Goal: Task Accomplishment & Management: Use online tool/utility

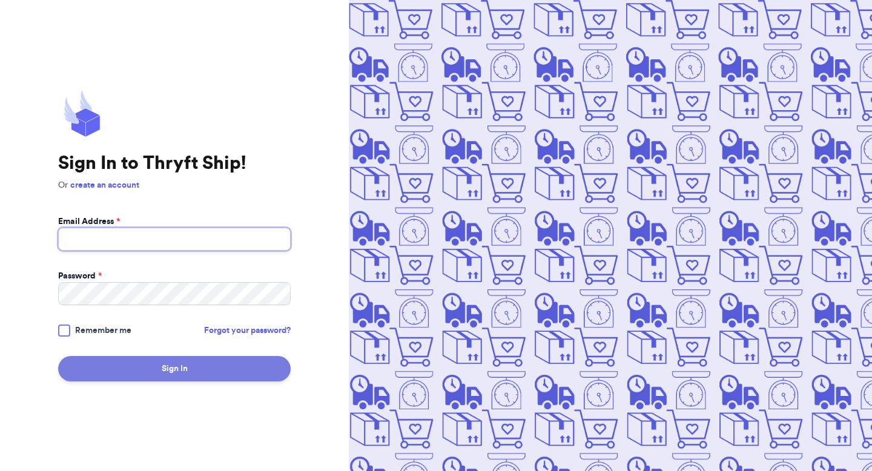
type input "[EMAIL_ADDRESS][DOMAIN_NAME]"
click at [174, 369] on button "Sign In" at bounding box center [174, 368] width 233 height 25
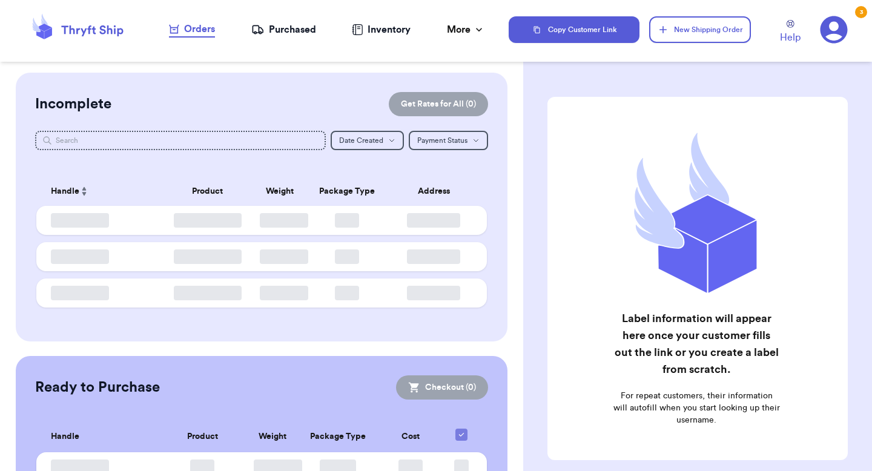
checkbox input "false"
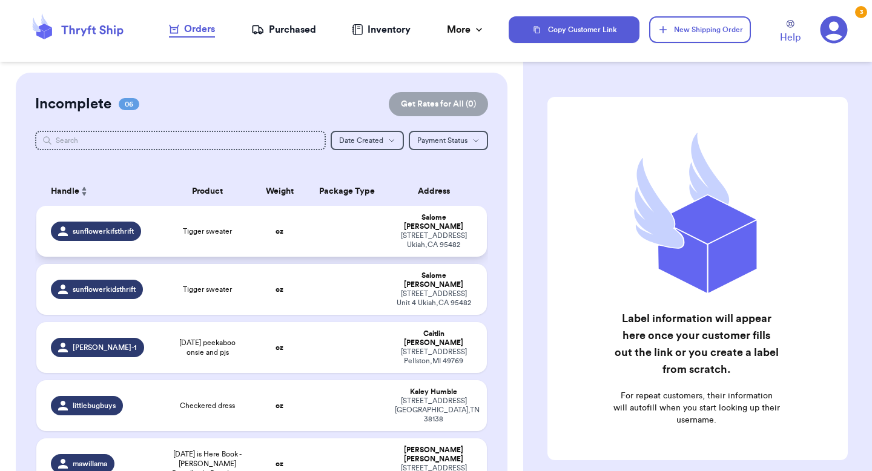
click at [409, 233] on div "[STREET_ADDRESS] [GEOGRAPHIC_DATA] , CA 95482" at bounding box center [434, 240] width 78 height 18
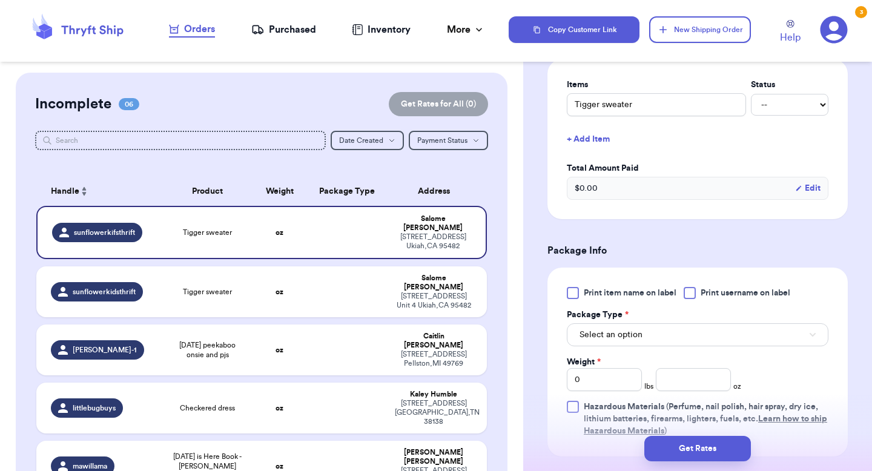
scroll to position [294, 0]
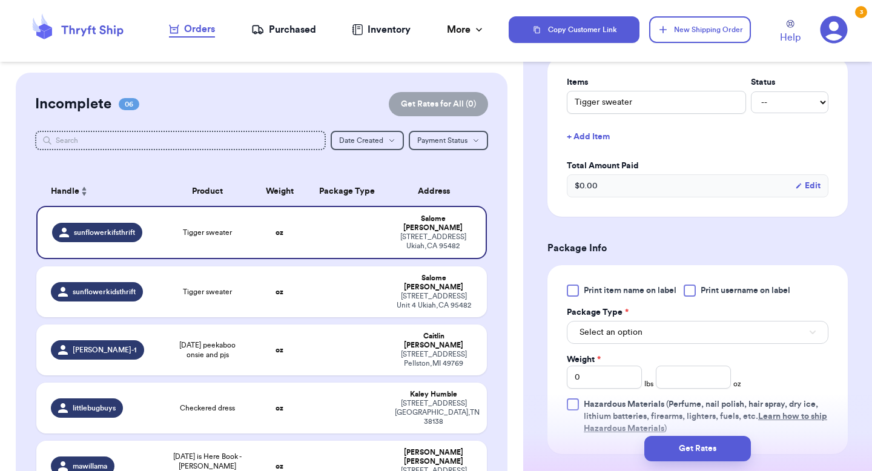
click at [621, 293] on span "Print item name on label" at bounding box center [630, 291] width 93 height 12
click at [0, 0] on input "Print item name on label" at bounding box center [0, 0] width 0 height 0
click at [644, 294] on span "Print item name on label" at bounding box center [630, 291] width 93 height 12
click at [0, 0] on input "Print item name on label" at bounding box center [0, 0] width 0 height 0
click at [690, 291] on div at bounding box center [690, 291] width 12 height 12
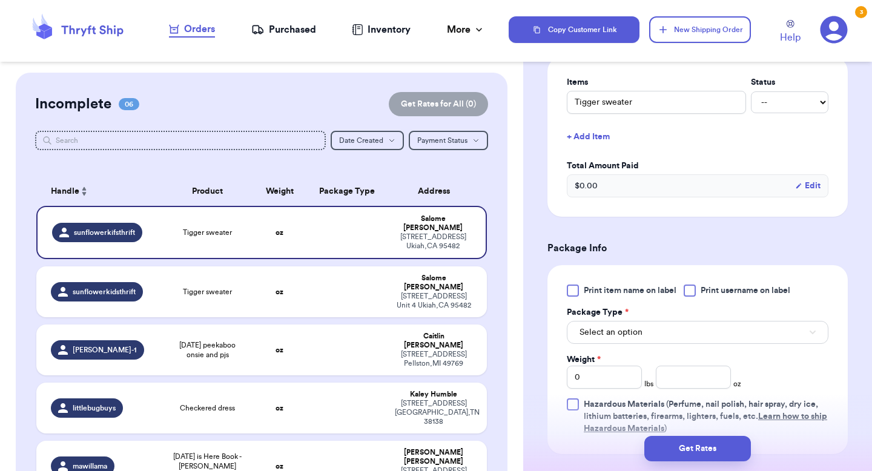
click at [0, 0] on input "Print username on label" at bounding box center [0, 0] width 0 height 0
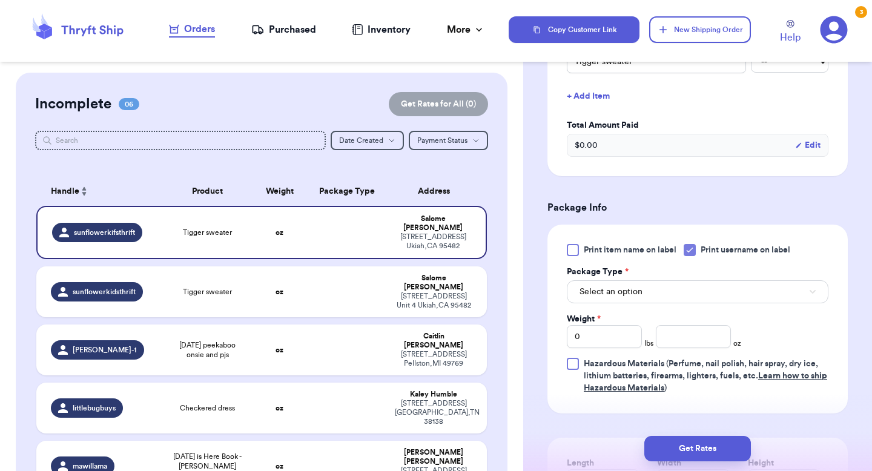
scroll to position [348, 0]
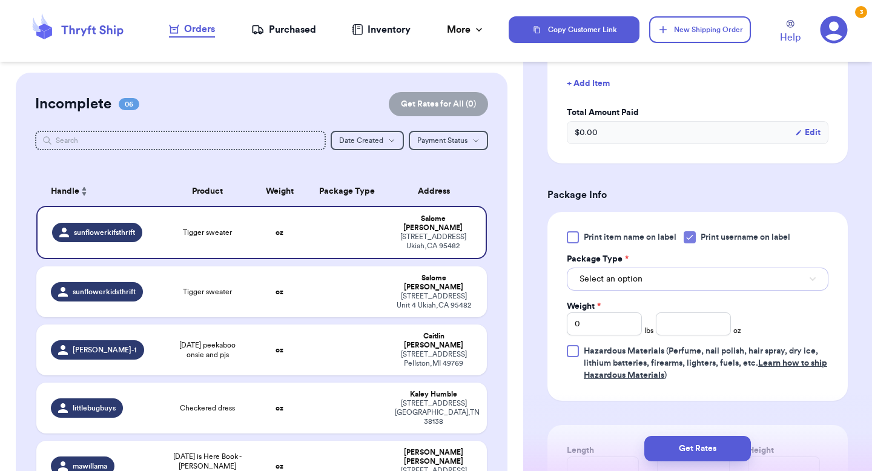
click at [625, 285] on span "Select an option" at bounding box center [611, 279] width 63 height 12
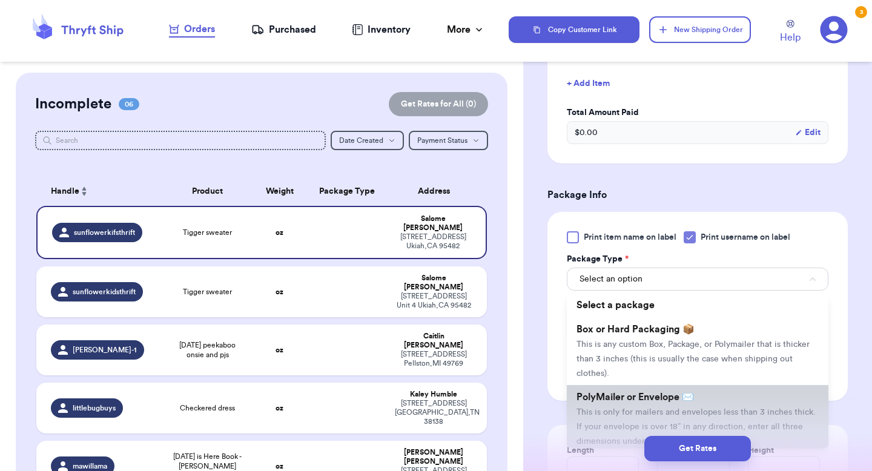
click at [613, 421] on span "This is only for mailers and envelopes less than 3 inches thick. If your envelo…" at bounding box center [696, 427] width 239 height 38
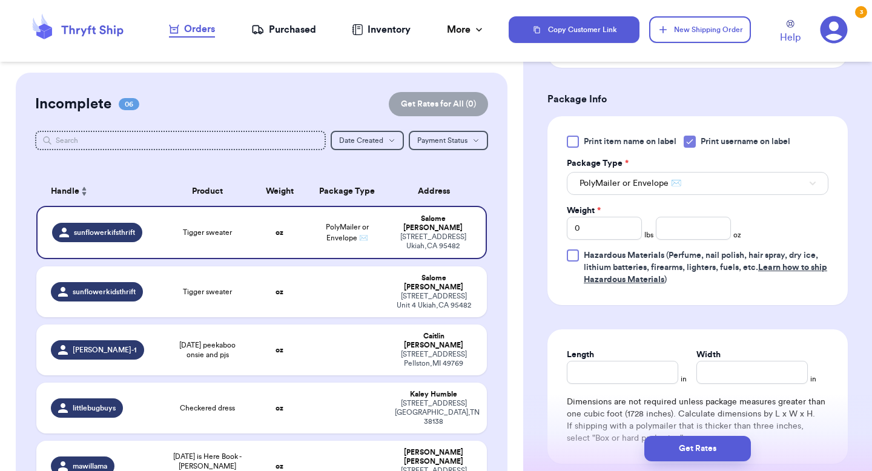
scroll to position [444, 0]
click at [683, 233] on input "number" at bounding box center [693, 227] width 75 height 23
type input "5.1"
click at [691, 447] on button "Get Rates" at bounding box center [697, 448] width 107 height 25
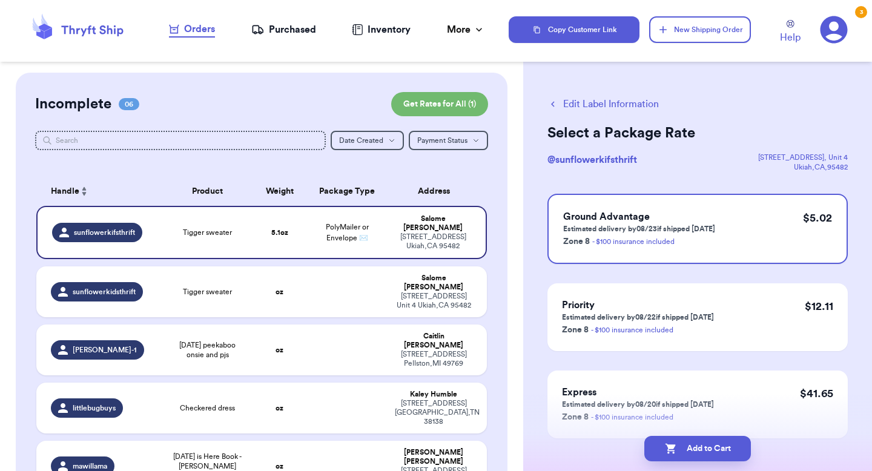
scroll to position [52, 0]
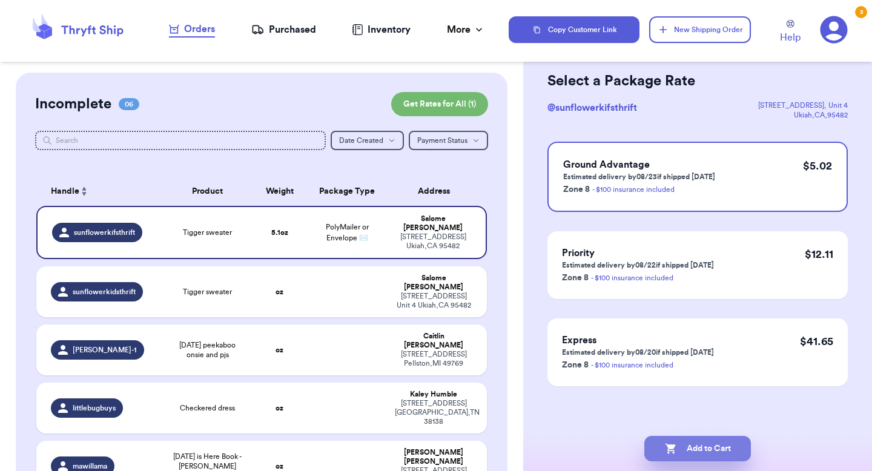
click at [697, 445] on button "Add to Cart" at bounding box center [697, 448] width 107 height 25
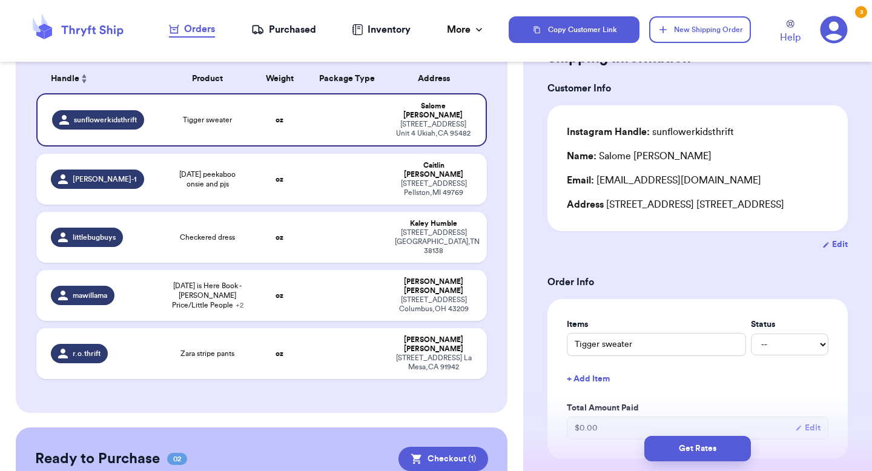
scroll to position [73, 0]
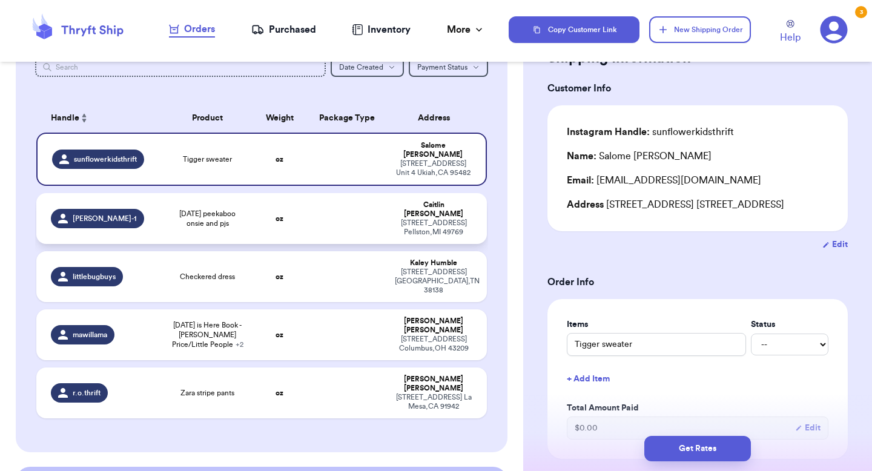
click at [306, 214] on td "oz" at bounding box center [280, 218] width 54 height 51
type input "[DATE] peekaboo onsie and pjs"
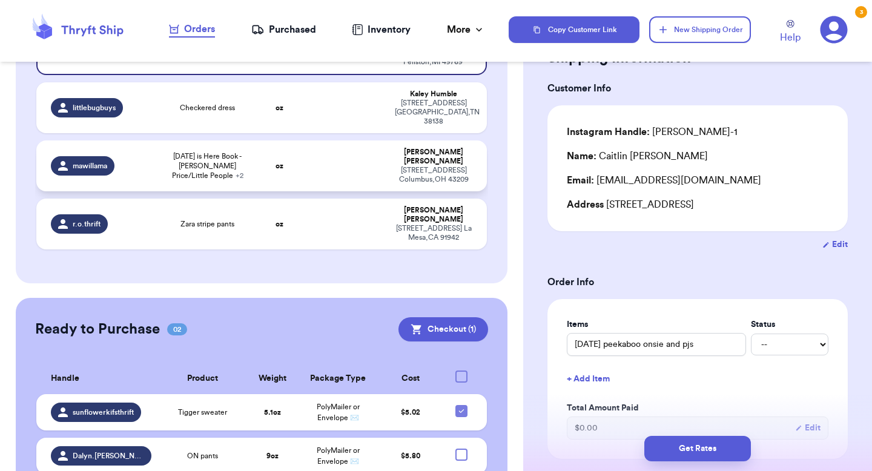
scroll to position [247, 0]
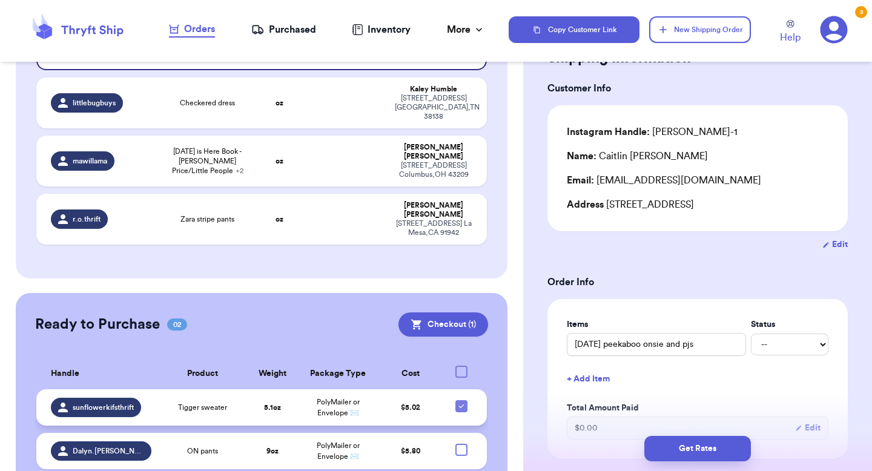
click at [329, 398] on span "PolyMailer or Envelope ✉️" at bounding box center [338, 407] width 43 height 18
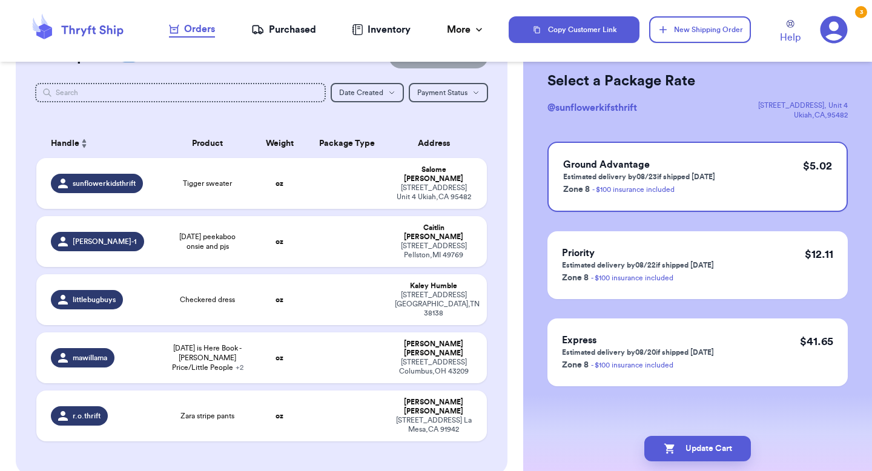
scroll to position [41, 0]
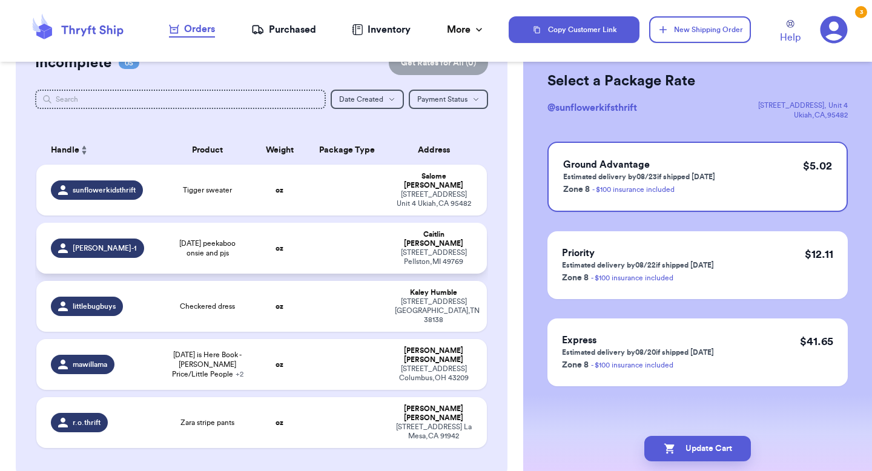
click at [320, 226] on td at bounding box center [346, 248] width 81 height 51
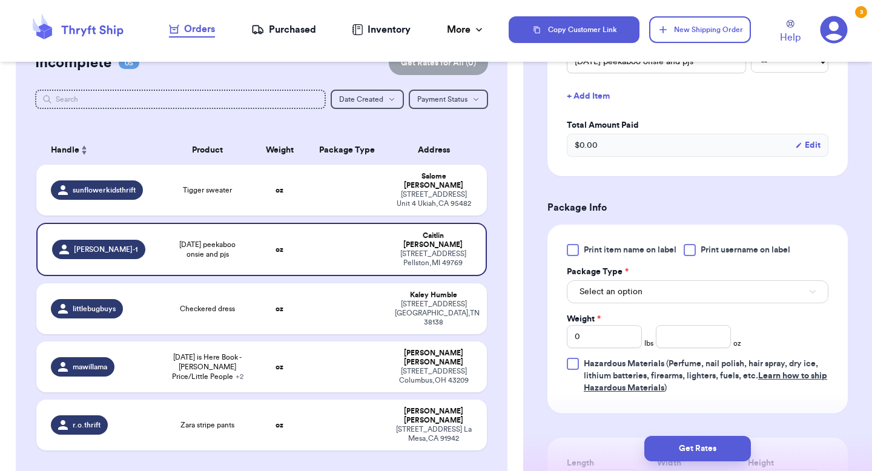
scroll to position [335, 0]
click at [698, 254] on label "Print username on label" at bounding box center [737, 249] width 107 height 12
click at [0, 0] on input "Print username on label" at bounding box center [0, 0] width 0 height 0
click at [684, 342] on input "number" at bounding box center [693, 336] width 75 height 23
type input "10.4"
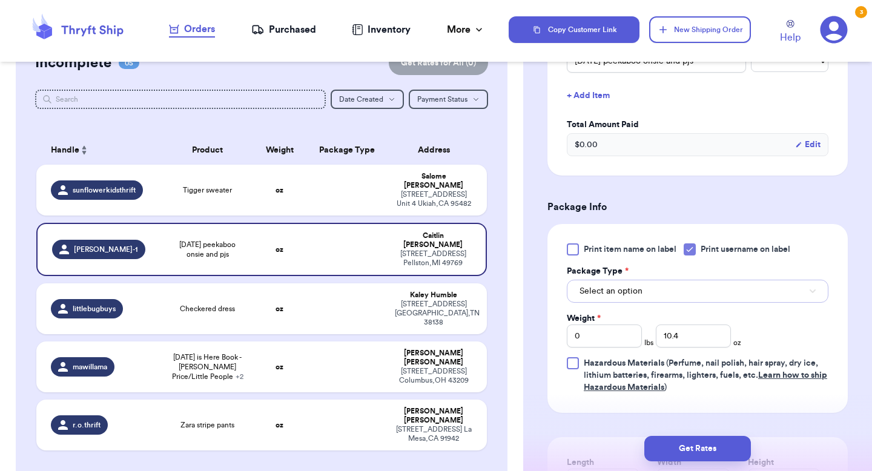
click at [681, 299] on button "Select an option" at bounding box center [698, 291] width 262 height 23
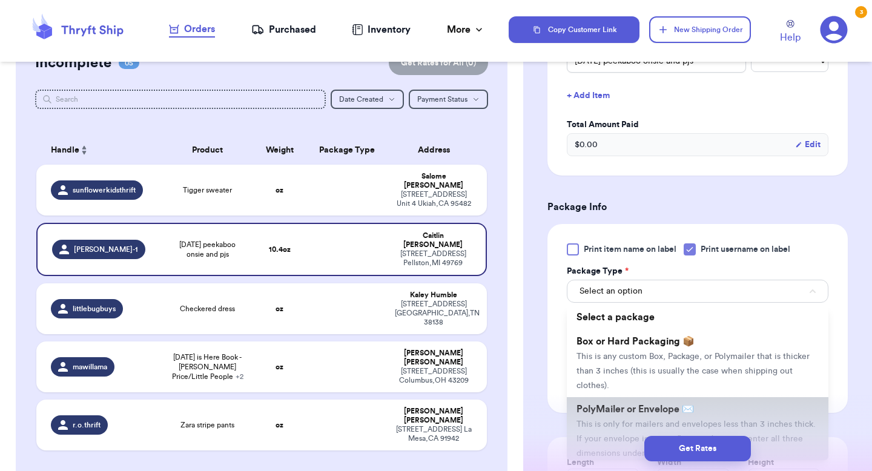
click at [643, 424] on span "This is only for mailers and envelopes less than 3 inches thick. If your envelo…" at bounding box center [696, 439] width 239 height 38
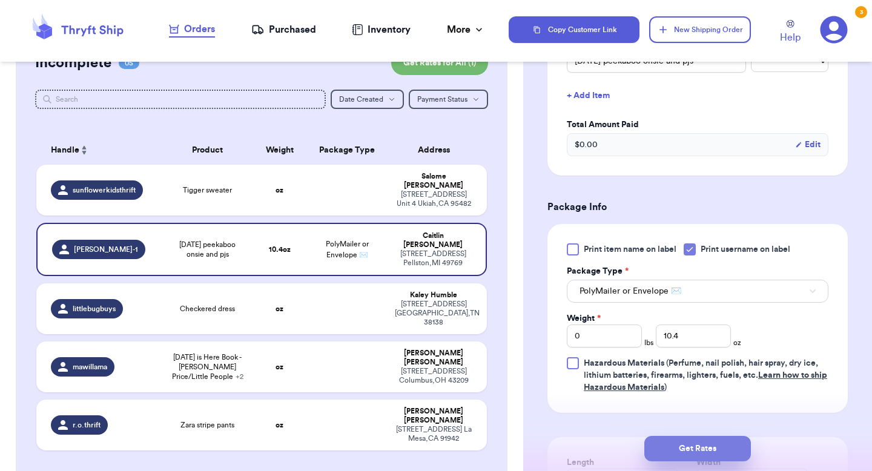
click at [694, 449] on button "Get Rates" at bounding box center [697, 448] width 107 height 25
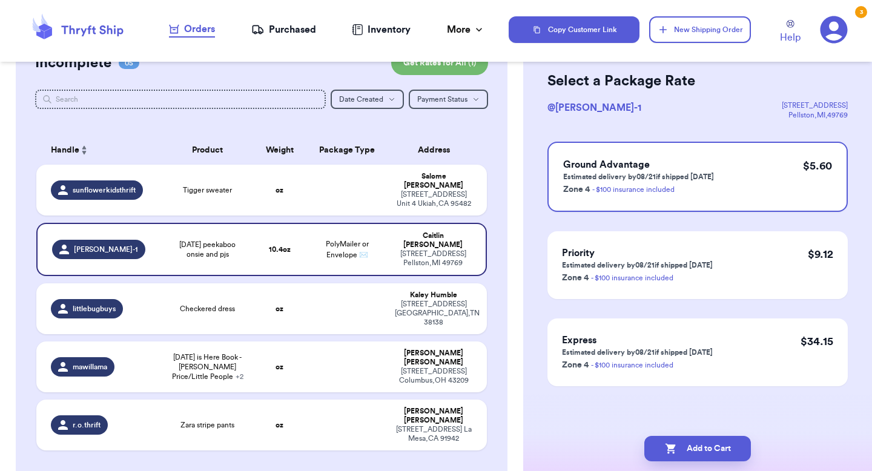
scroll to position [0, 0]
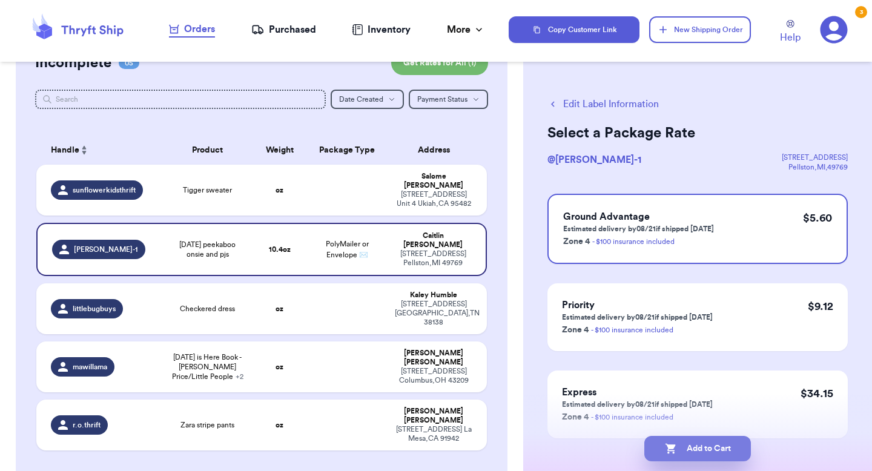
click at [721, 457] on button "Add to Cart" at bounding box center [697, 448] width 107 height 25
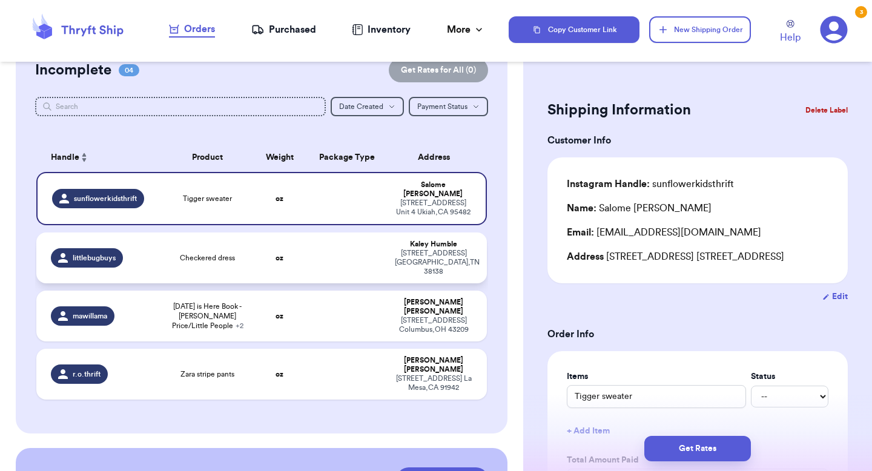
scroll to position [65, 0]
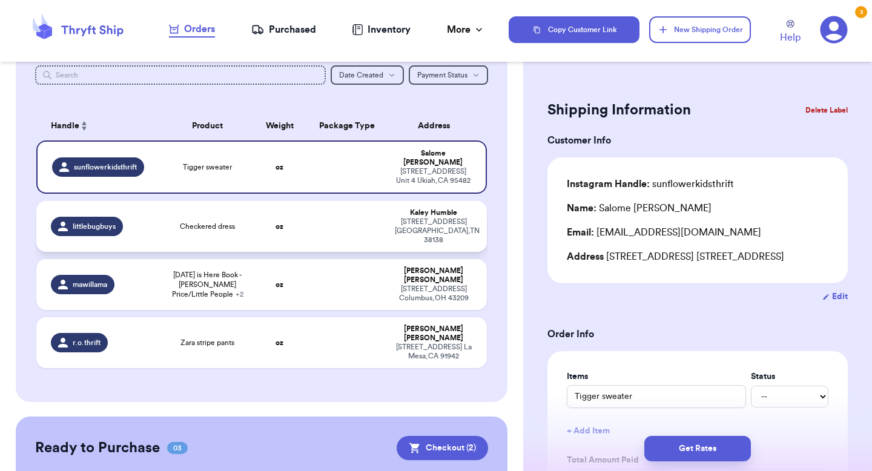
click at [349, 221] on td at bounding box center [346, 226] width 81 height 51
type input "Checkered dress"
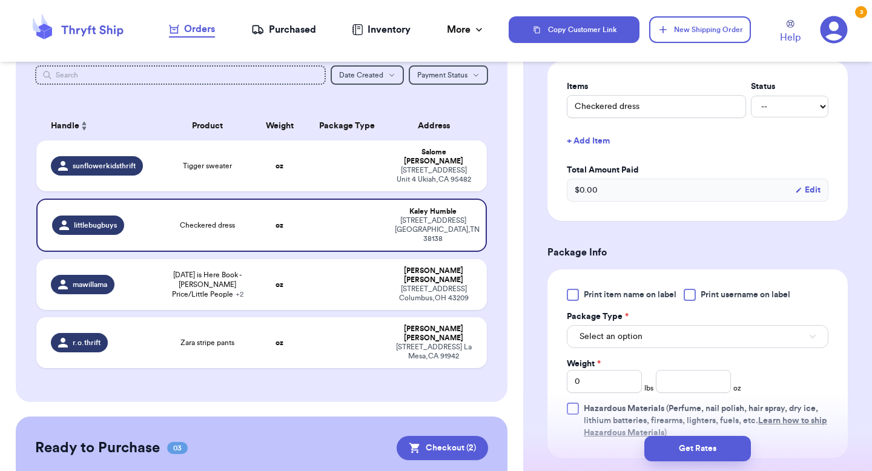
scroll to position [359, 0]
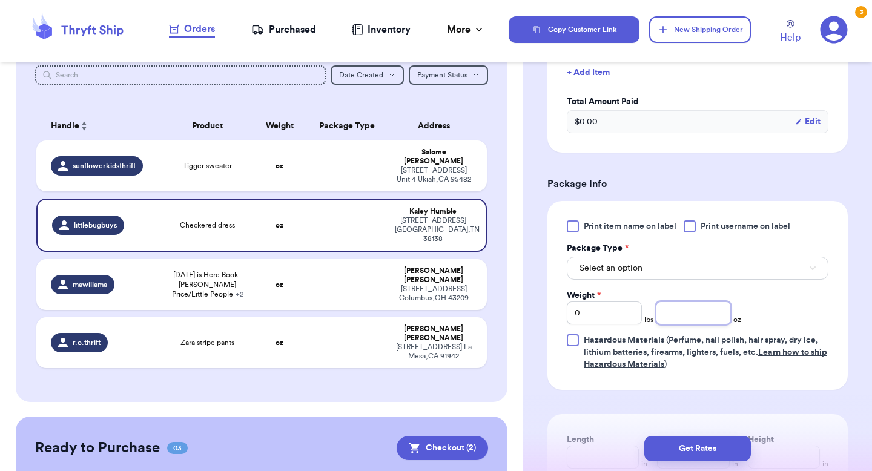
click at [679, 325] on input "number" at bounding box center [693, 313] width 75 height 23
type input "5.1"
click at [681, 280] on button "Select an option" at bounding box center [698, 268] width 262 height 23
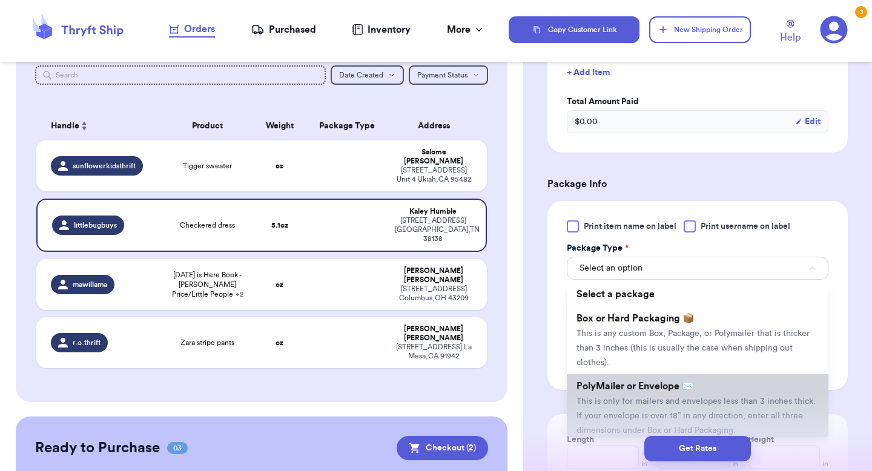
click at [636, 391] on span "PolyMailer or Envelope ✉️" at bounding box center [635, 387] width 117 height 10
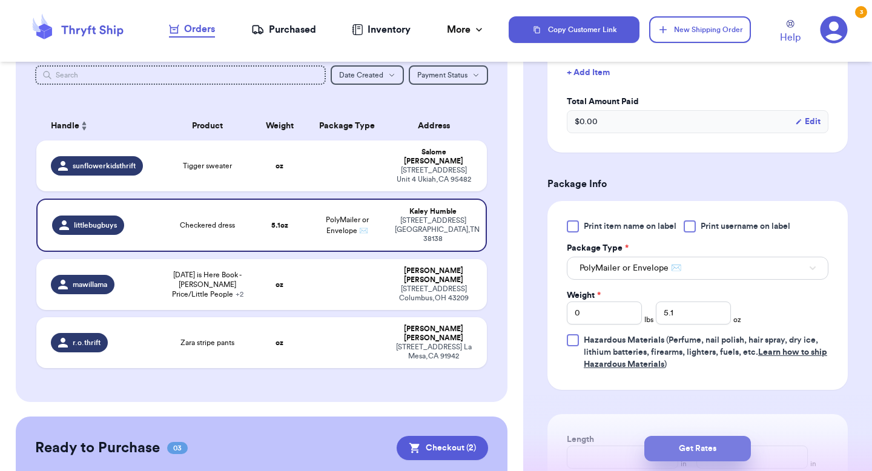
click at [698, 452] on button "Get Rates" at bounding box center [697, 448] width 107 height 25
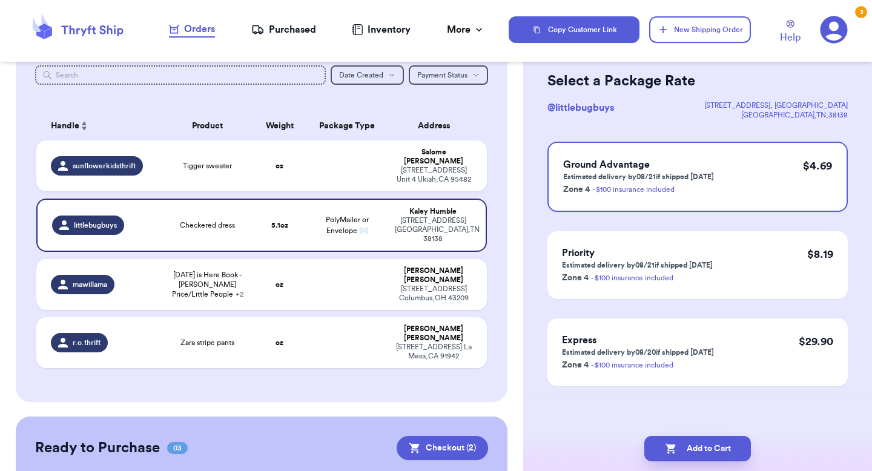
scroll to position [0, 0]
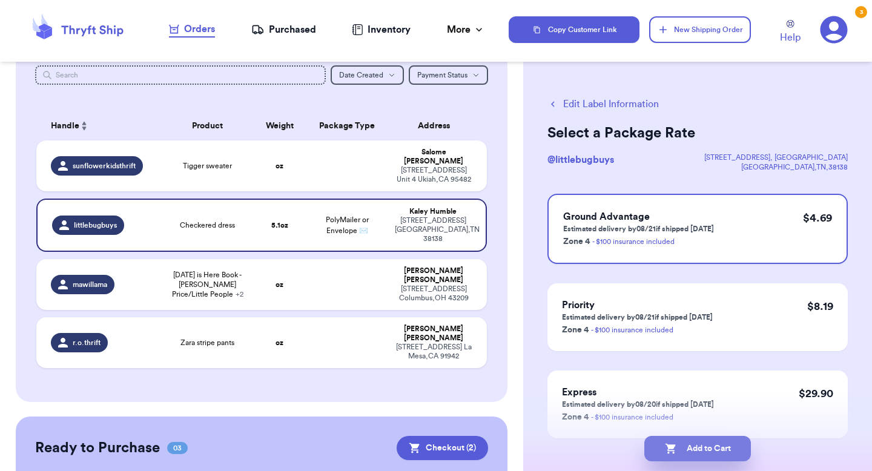
click at [682, 446] on button "Add to Cart" at bounding box center [697, 448] width 107 height 25
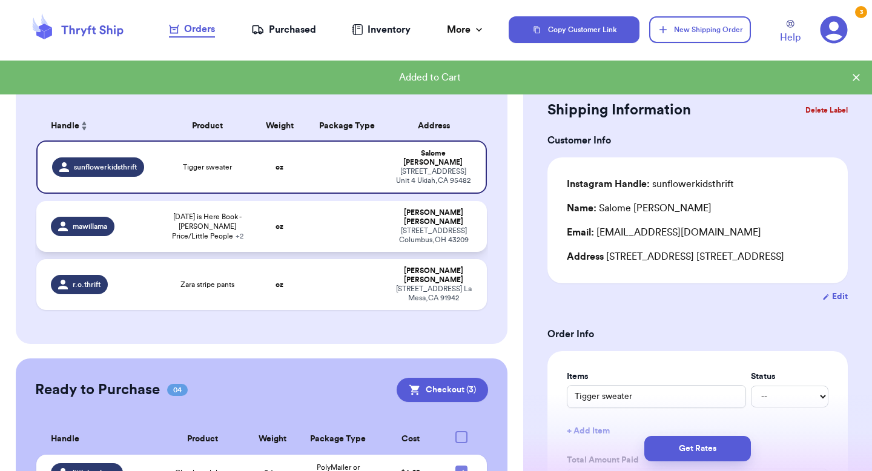
click at [274, 201] on td "oz" at bounding box center [280, 226] width 54 height 51
type input "[DATE] is Here Book - [PERSON_NAME] Price/Little People"
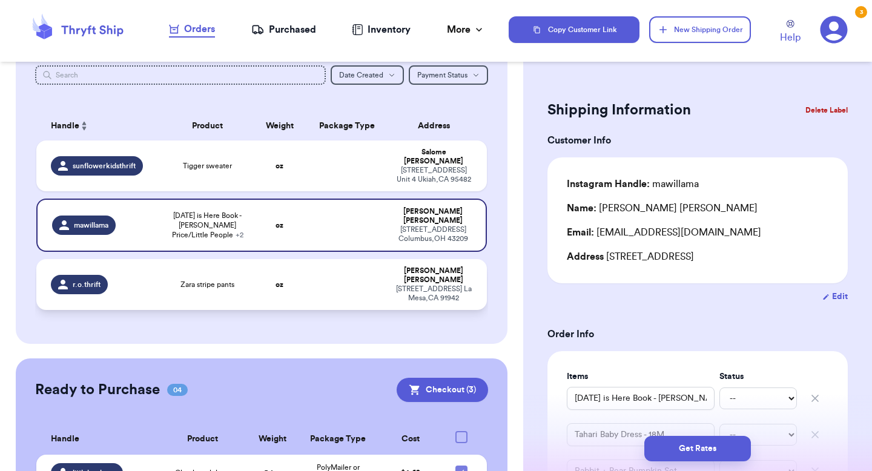
click at [168, 259] on td "Zara stripe pants" at bounding box center [207, 284] width 90 height 51
type input "Zara stripe pants"
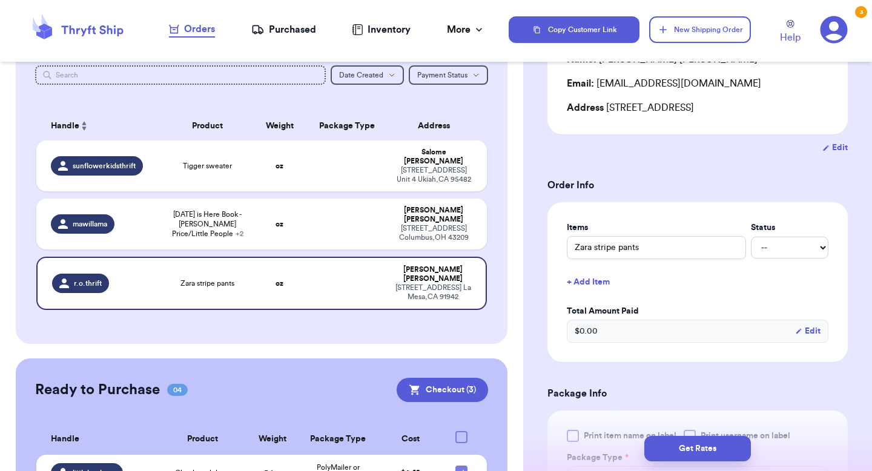
scroll to position [286, 0]
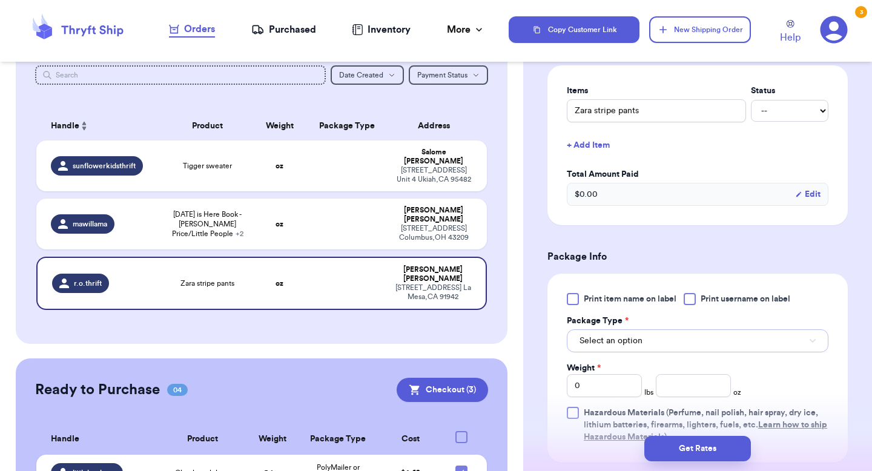
click at [620, 341] on span "Select an option" at bounding box center [611, 341] width 63 height 12
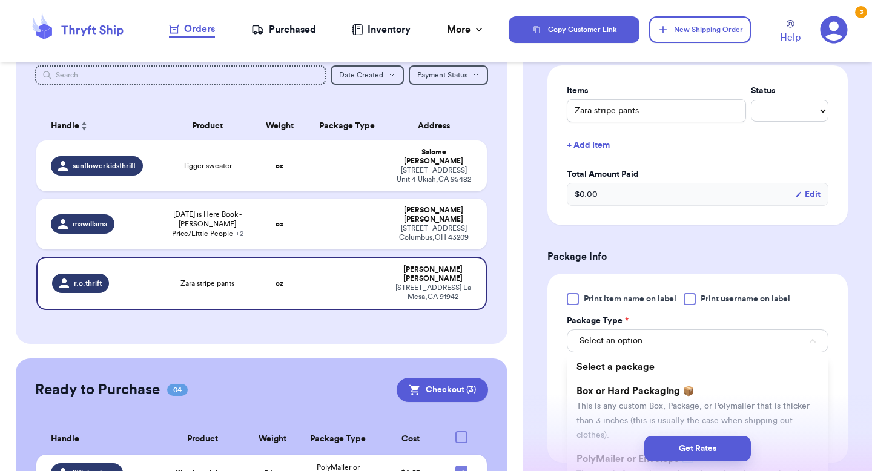
click at [590, 457] on div "Get Rates" at bounding box center [697, 448] width 329 height 25
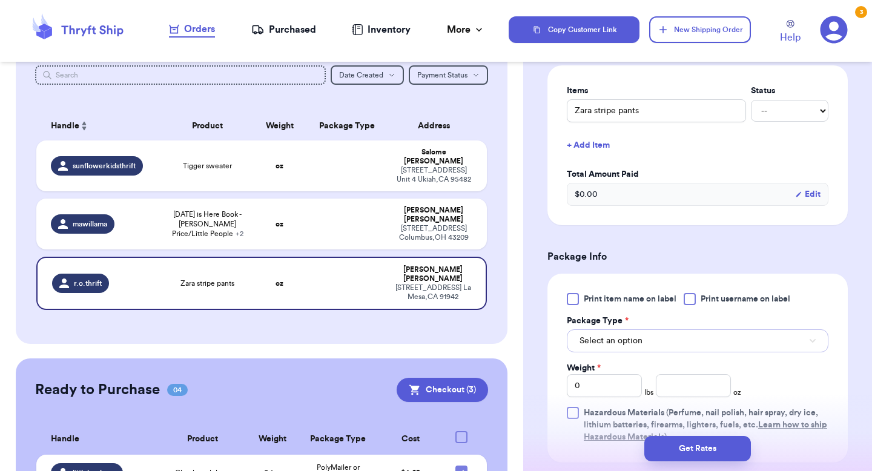
click at [653, 342] on button "Select an option" at bounding box center [698, 340] width 262 height 23
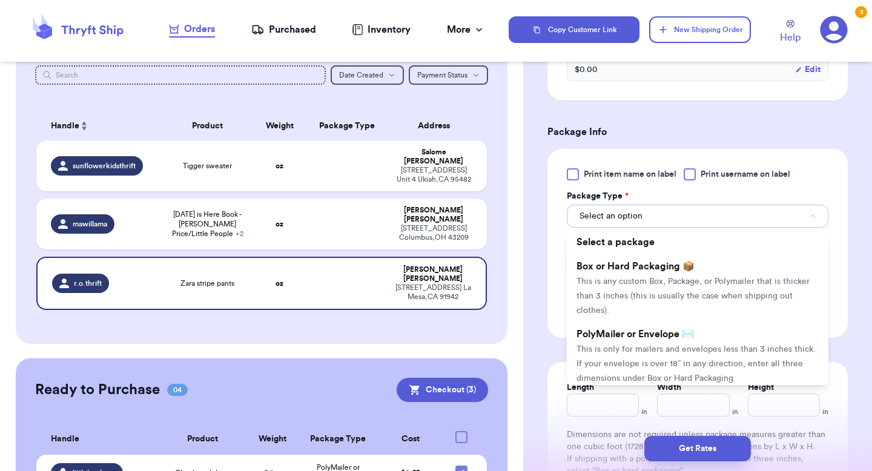
scroll to position [411, 0]
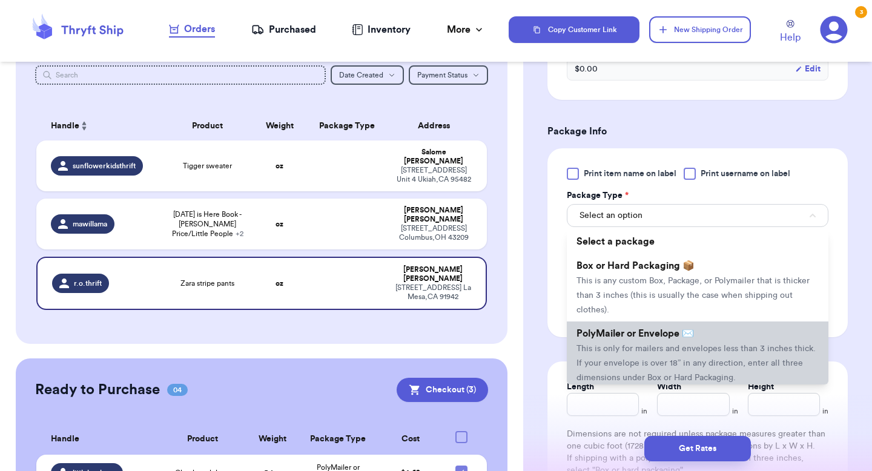
click at [651, 339] on span "PolyMailer or Envelope ✉️" at bounding box center [635, 334] width 117 height 10
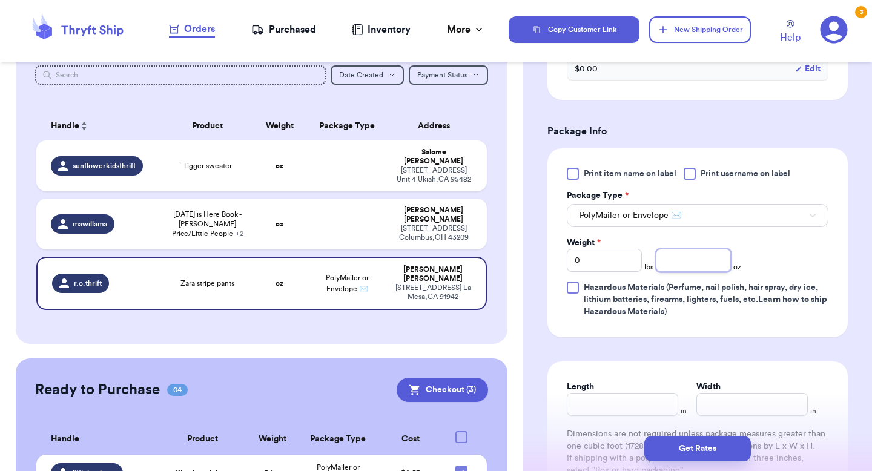
click at [682, 271] on input "number" at bounding box center [693, 260] width 75 height 23
type input "4.3"
click at [698, 442] on button "Get Rates" at bounding box center [697, 448] width 107 height 25
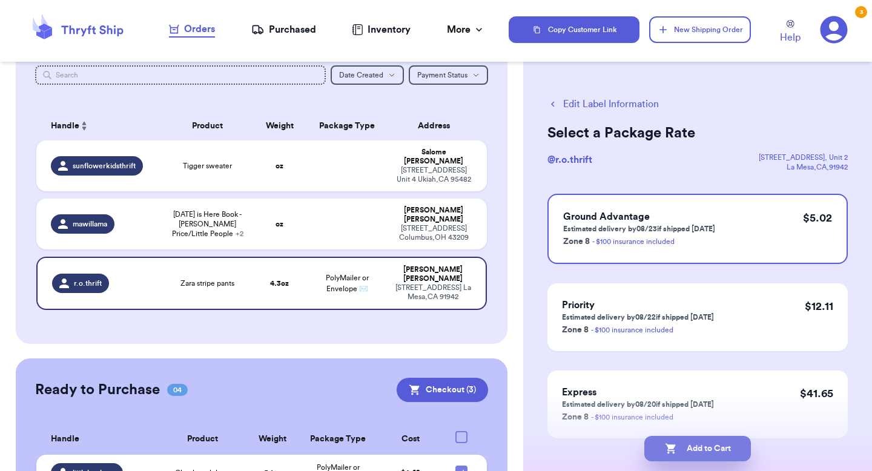
click at [709, 445] on button "Add to Cart" at bounding box center [697, 448] width 107 height 25
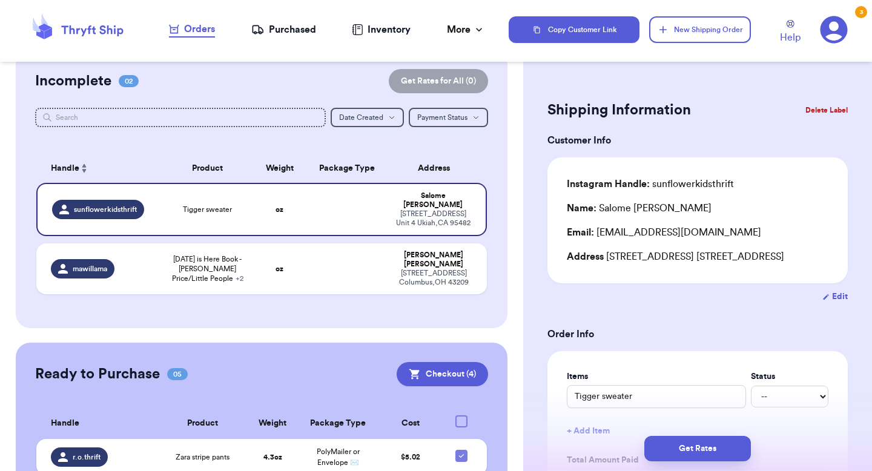
scroll to position [13, 0]
